Goal: Find specific page/section: Find specific page/section

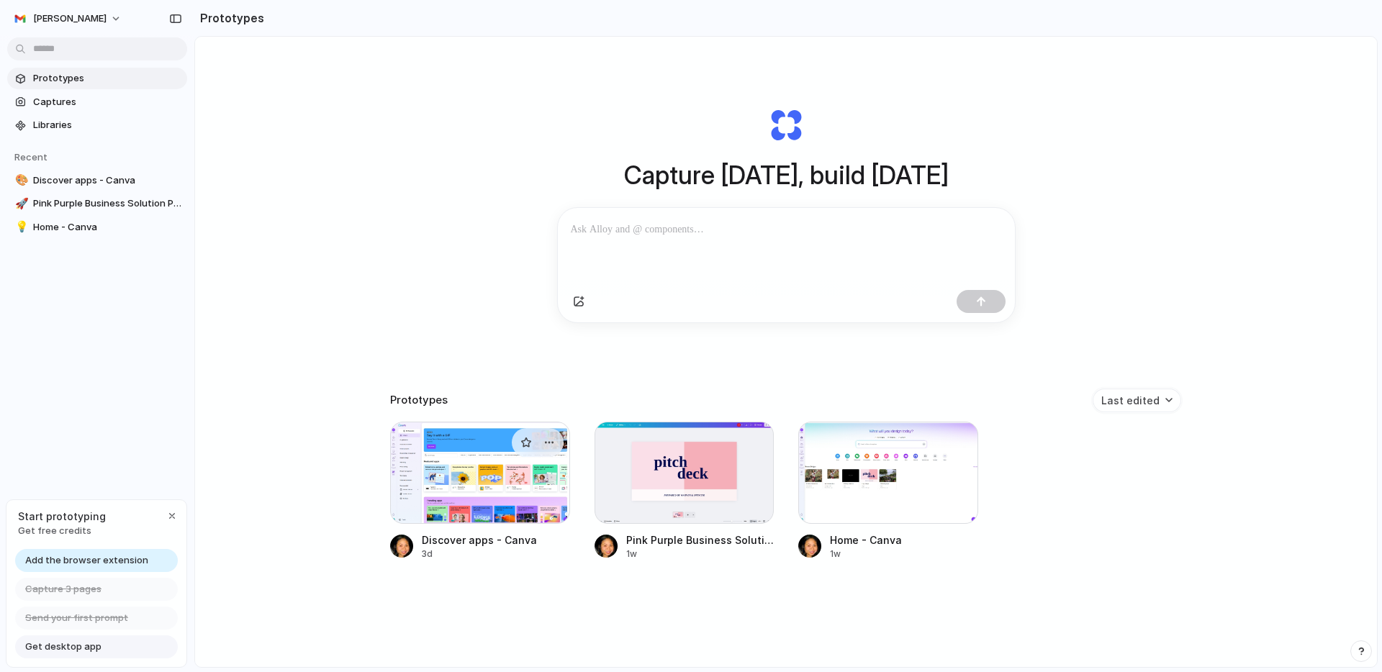
click at [466, 480] on div at bounding box center [480, 473] width 180 height 102
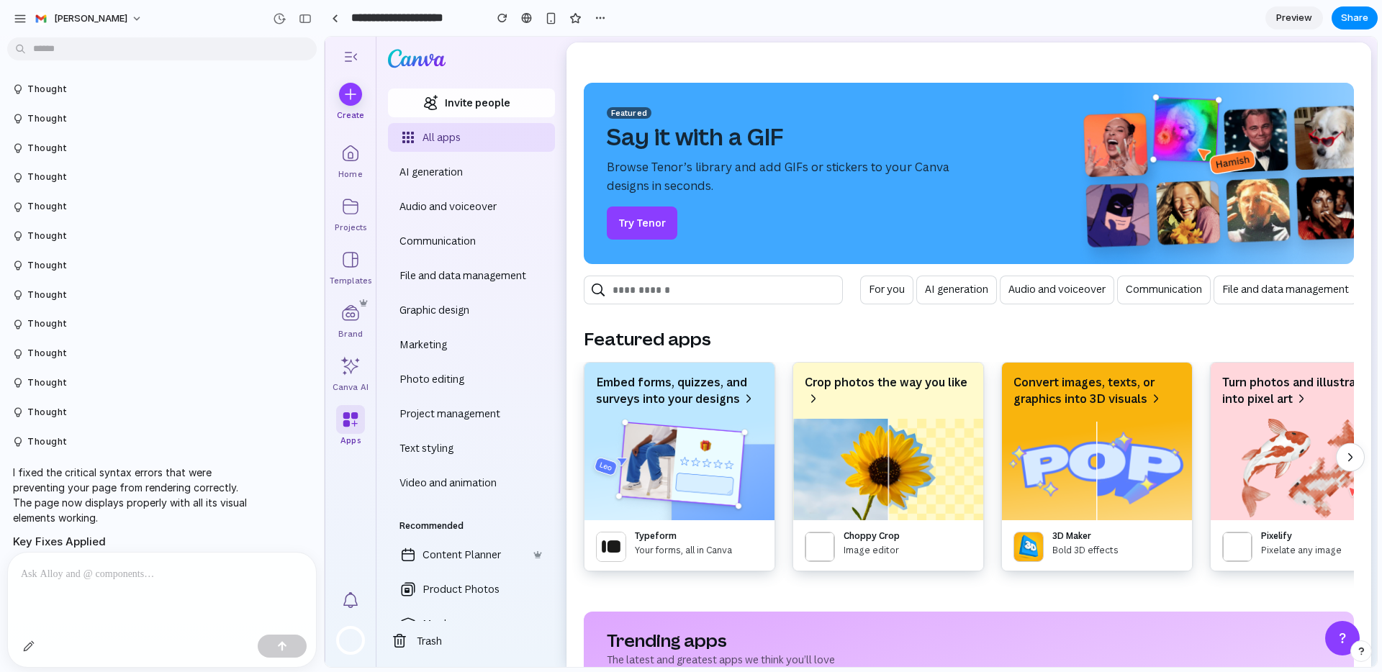
scroll to position [316, 0]
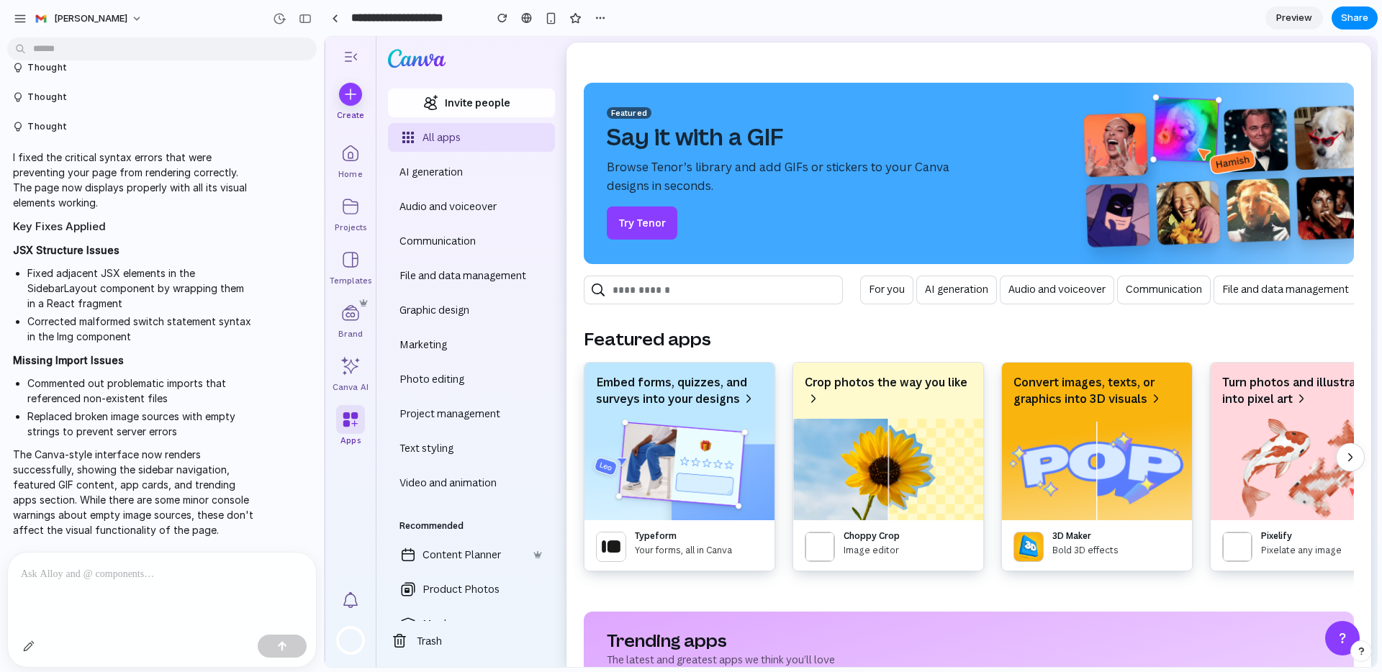
click at [123, 583] on div at bounding box center [162, 591] width 308 height 76
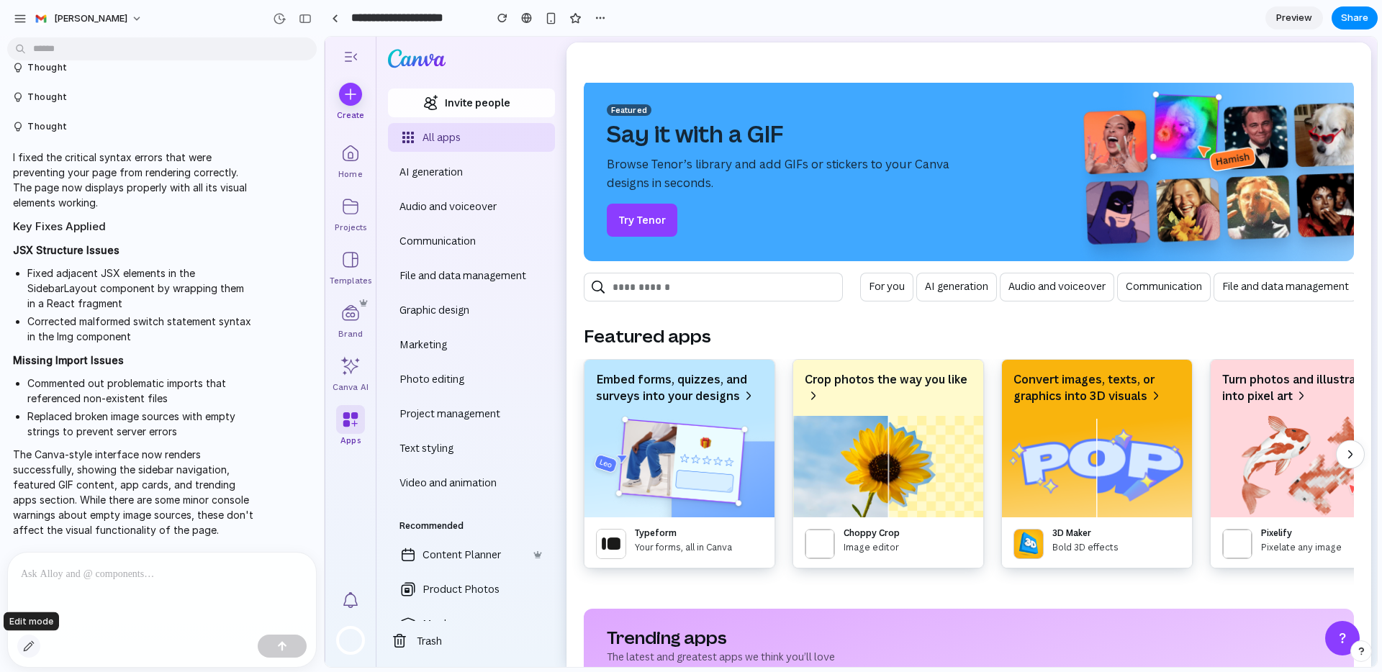
click at [27, 646] on div "button" at bounding box center [29, 647] width 12 height 12
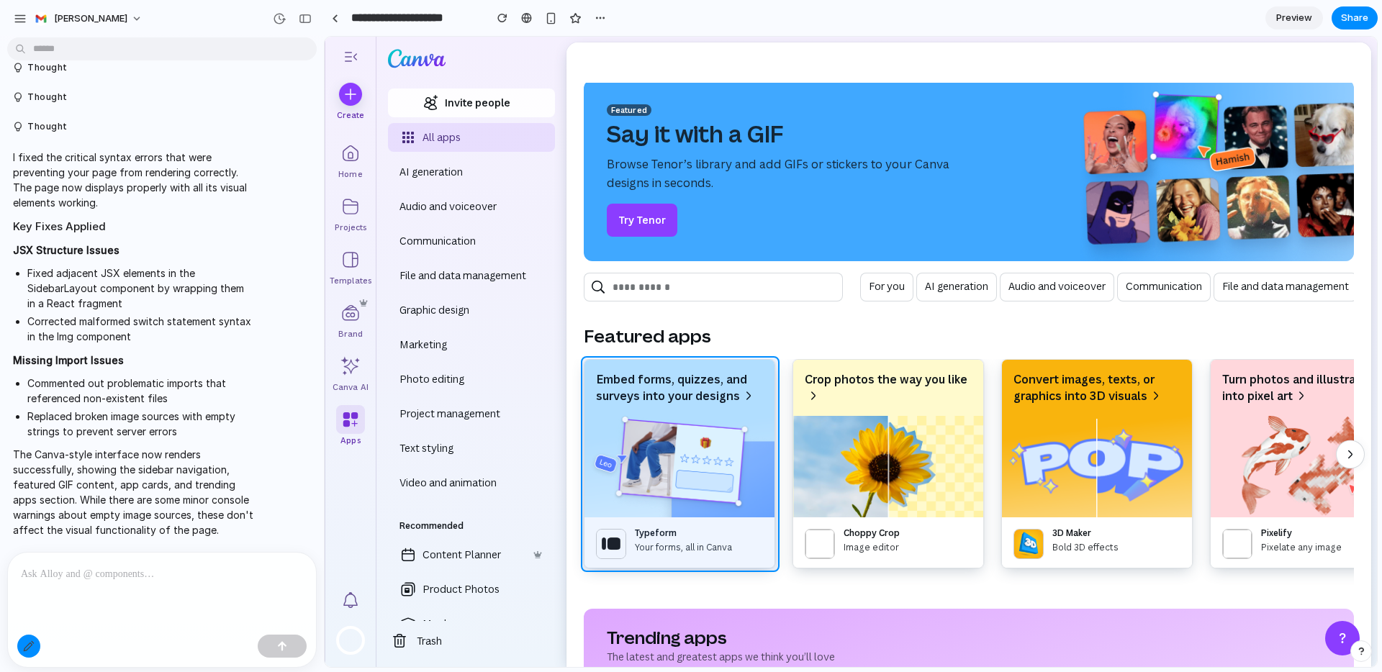
click at [690, 361] on div at bounding box center [851, 352] width 1052 height 630
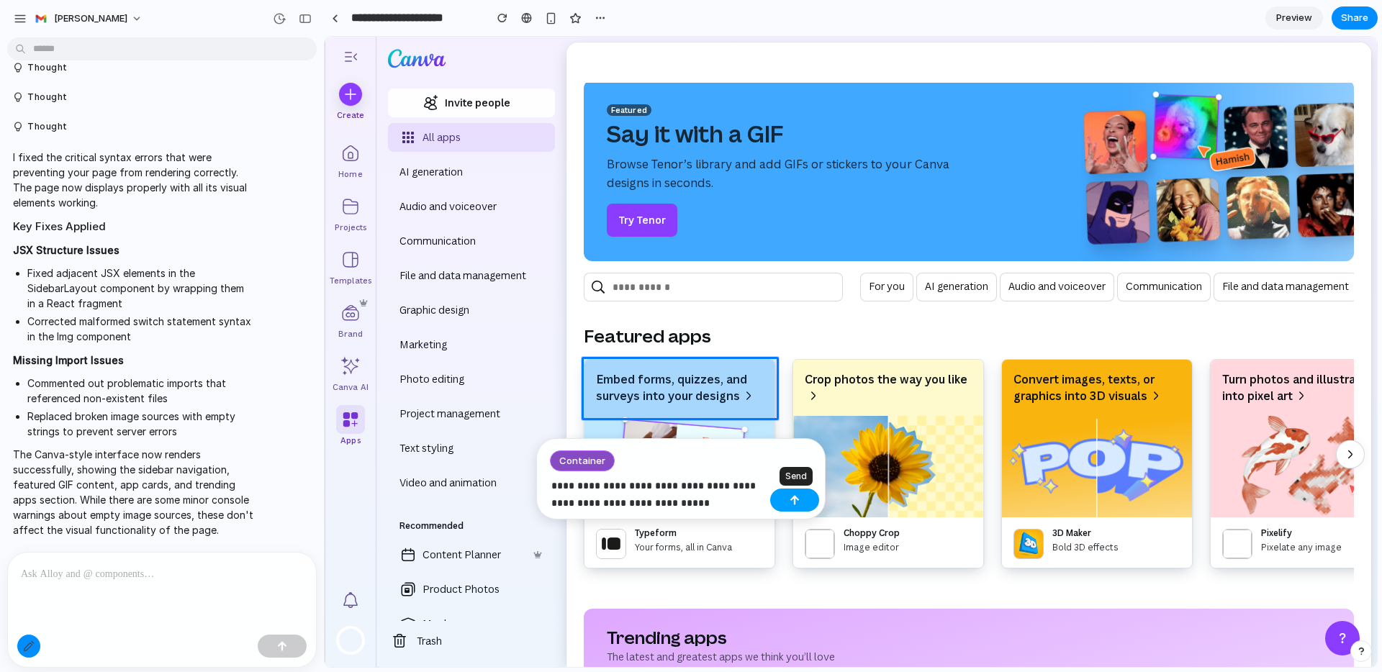
click at [795, 503] on div "button" at bounding box center [795, 500] width 10 height 10
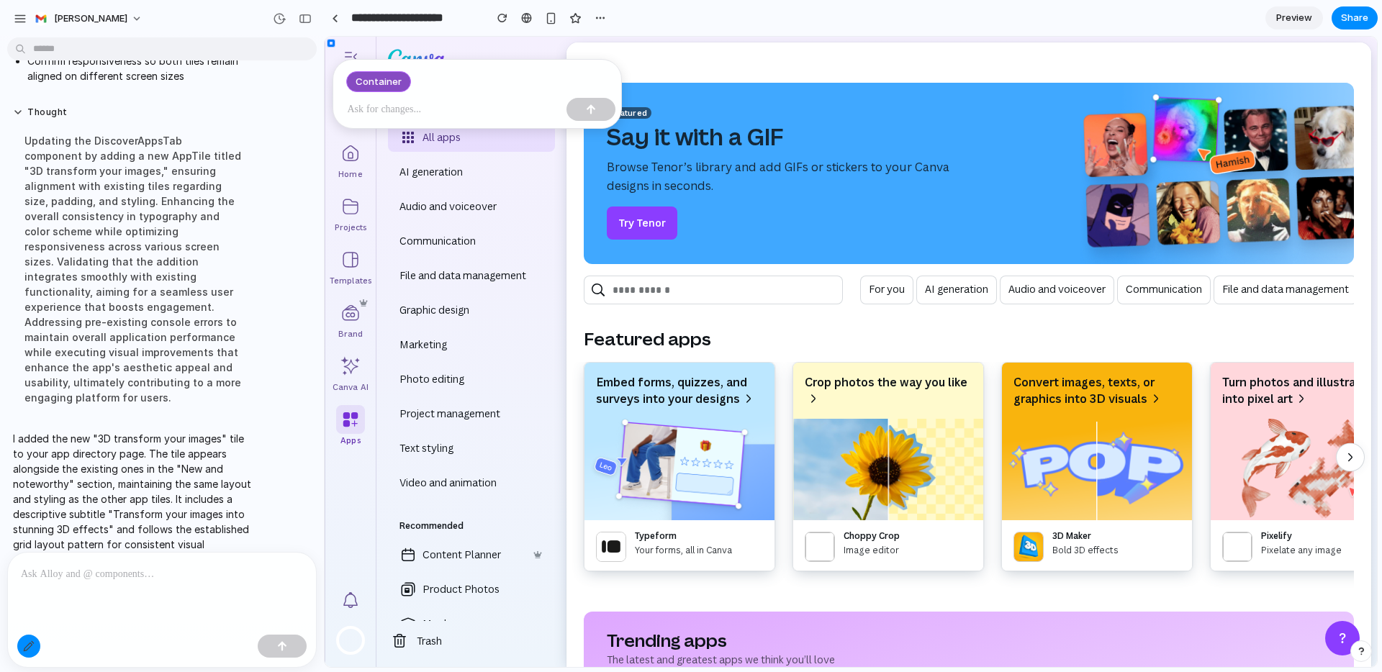
scroll to position [0, 0]
click at [1346, 461] on div at bounding box center [851, 352] width 1052 height 630
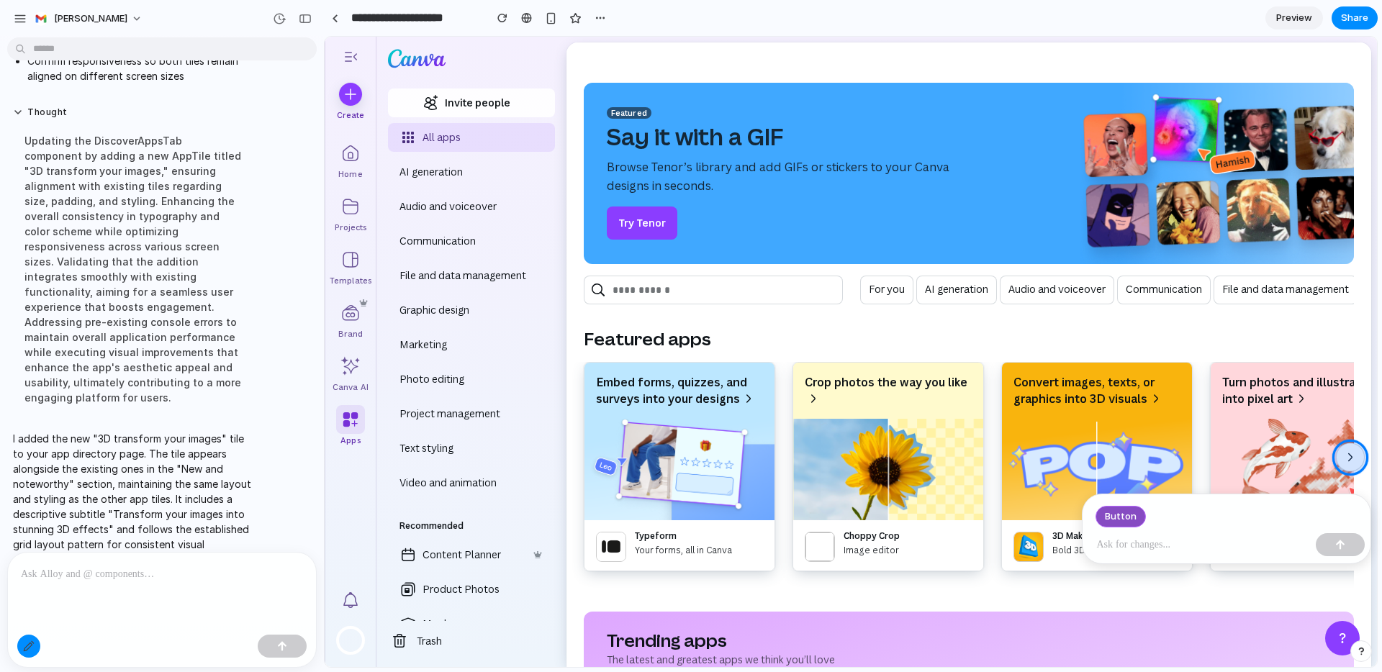
click at [1346, 461] on div at bounding box center [851, 352] width 1052 height 630
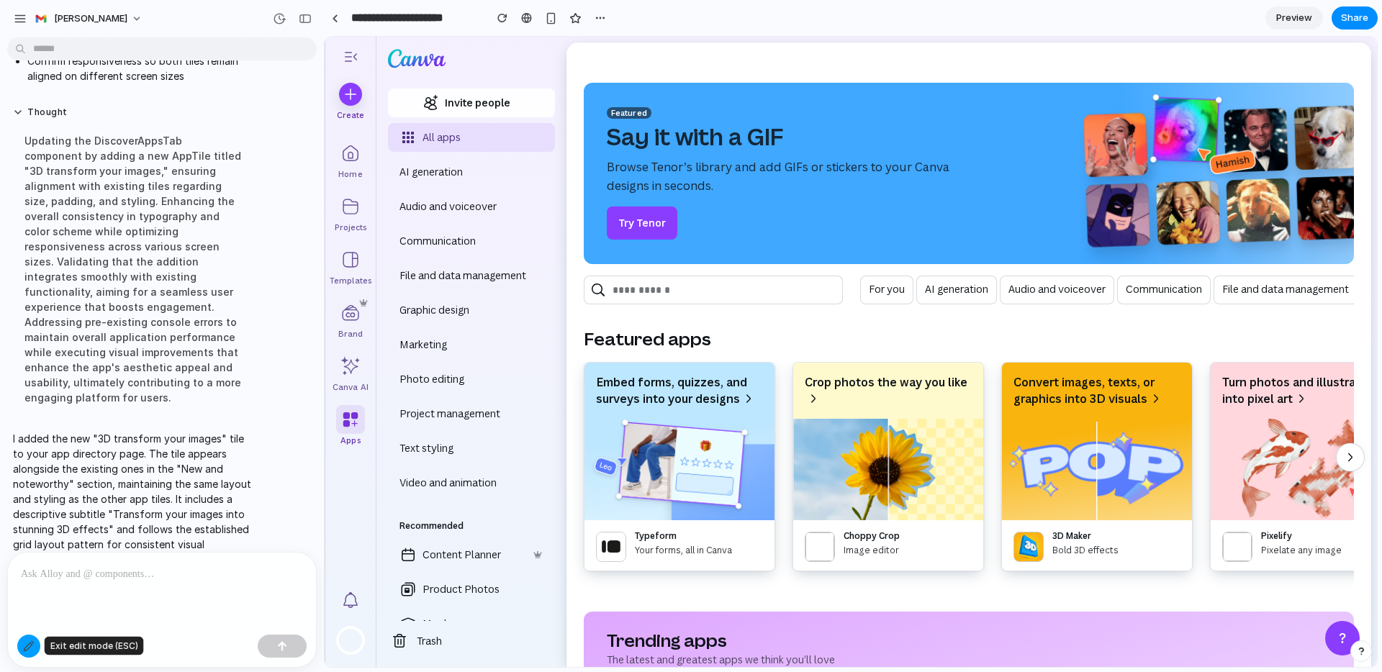
click at [35, 644] on button "button" at bounding box center [28, 646] width 23 height 23
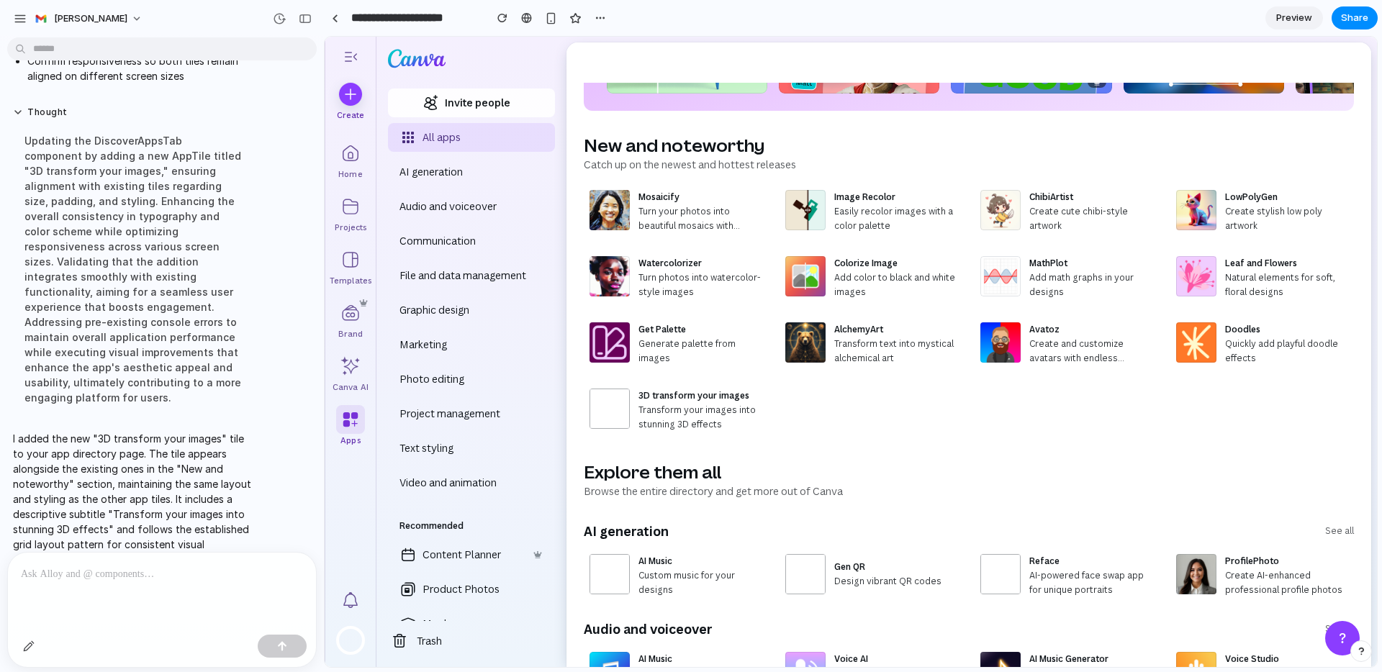
scroll to position [717, 0]
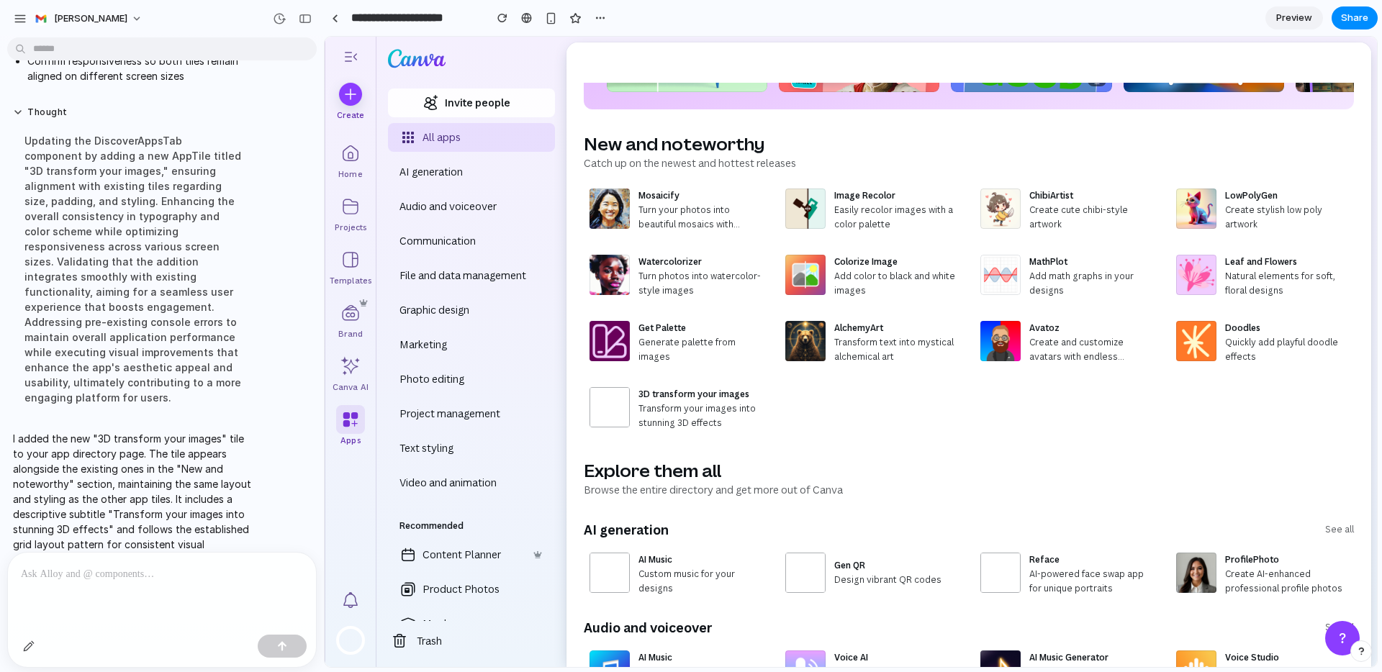
click at [114, 586] on div at bounding box center [162, 591] width 308 height 76
click at [71, 559] on p "**********" at bounding box center [162, 565] width 282 height 35
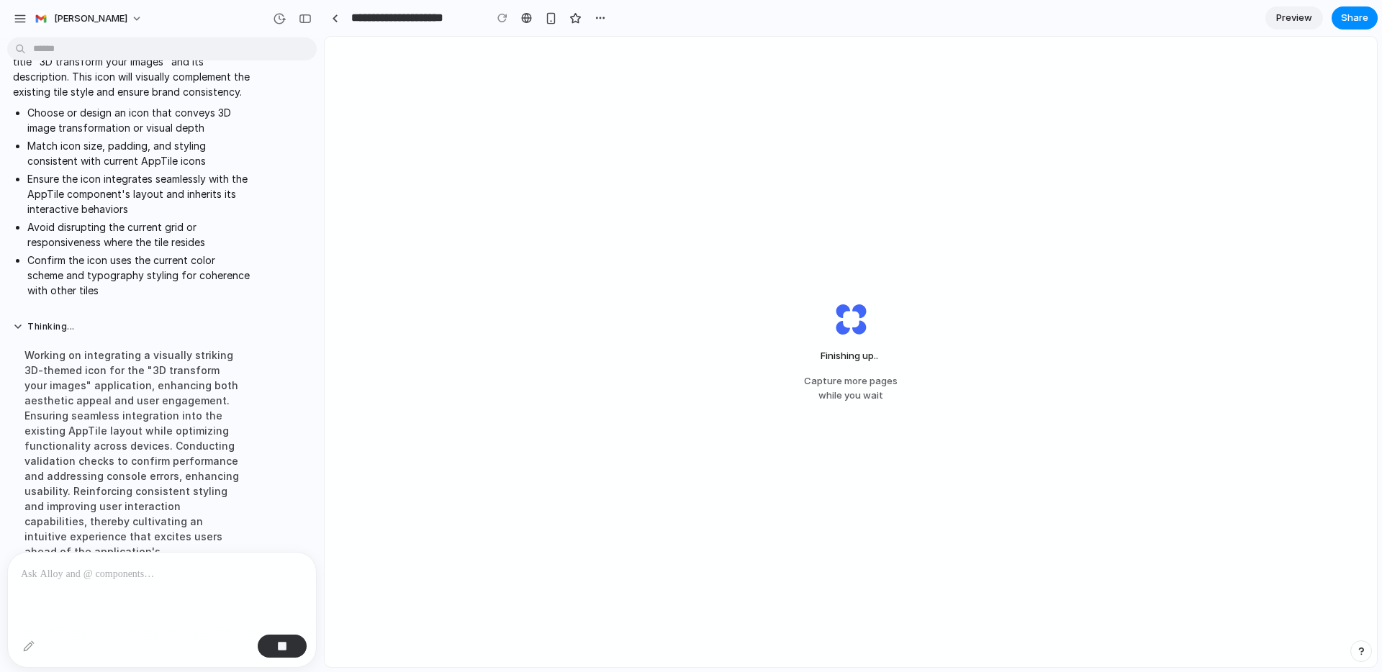
scroll to position [1468, 0]
